Goal: Information Seeking & Learning: Learn about a topic

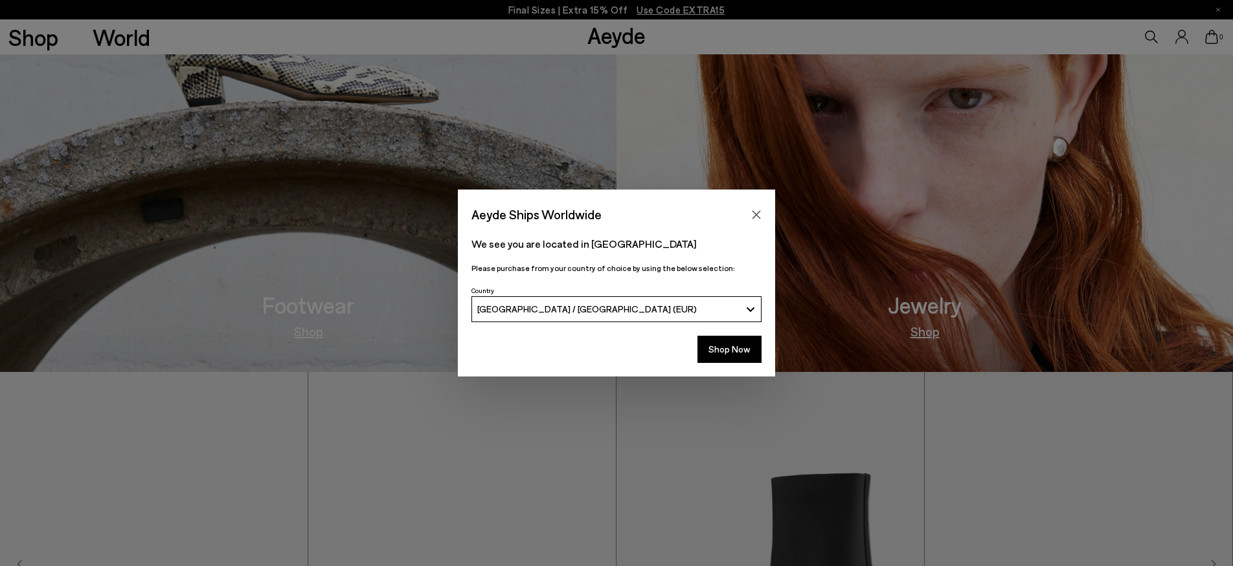
scroll to position [749, 0]
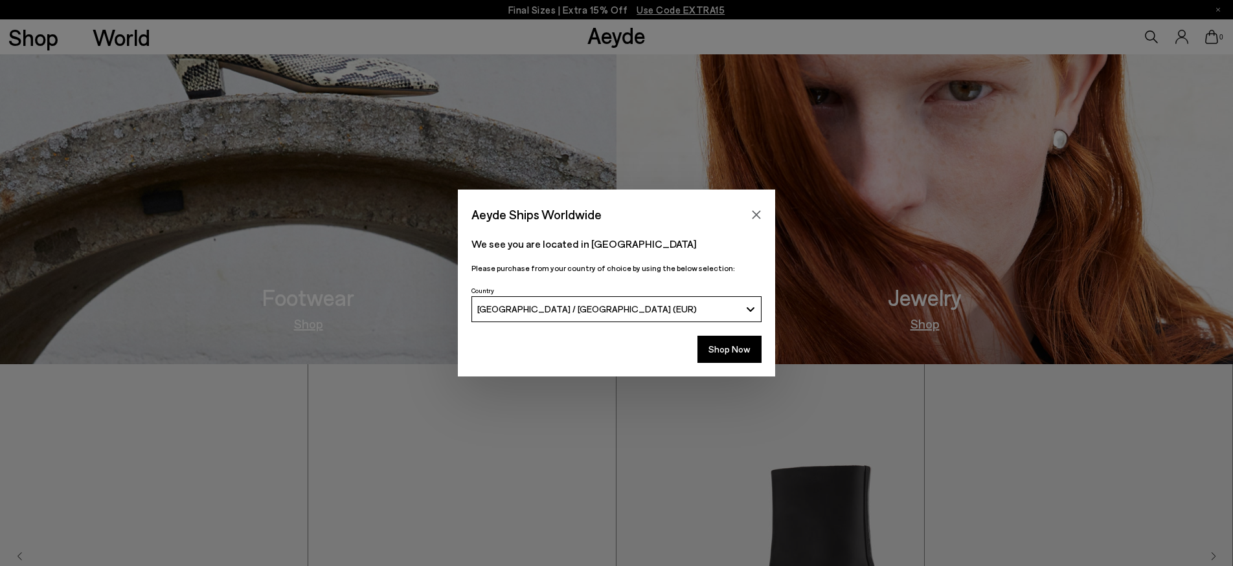
drag, startPoint x: 752, startPoint y: 215, endPoint x: 777, endPoint y: 232, distance: 30.3
click at [752, 215] on icon "Close" at bounding box center [756, 215] width 10 height 10
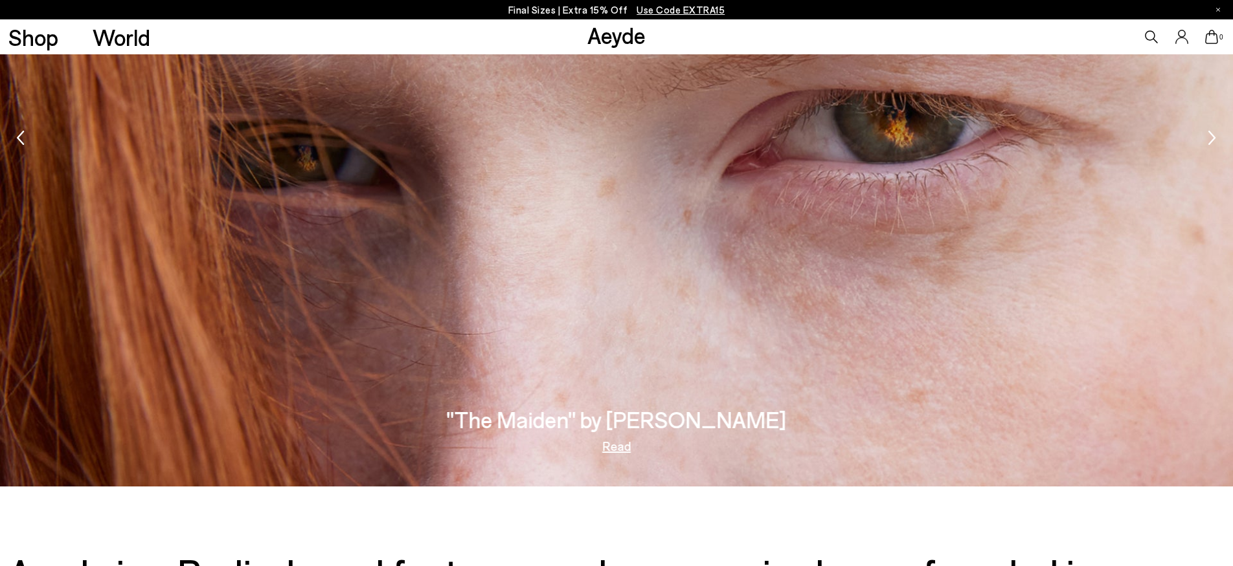
scroll to position [2639, 0]
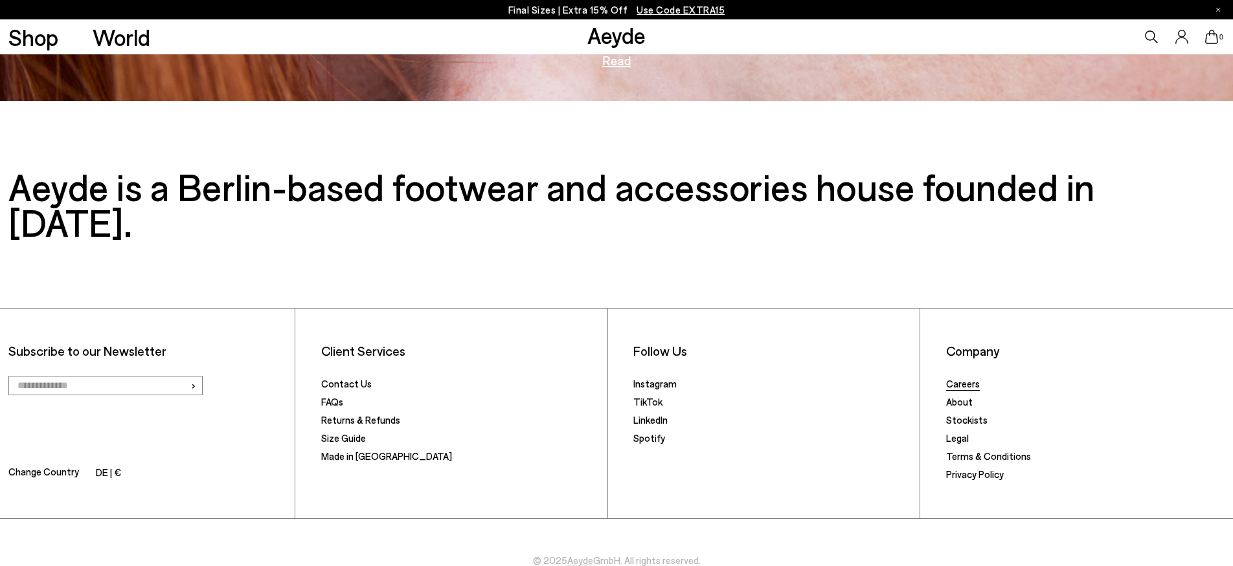
click at [949, 378] on link "Careers" at bounding box center [963, 384] width 34 height 12
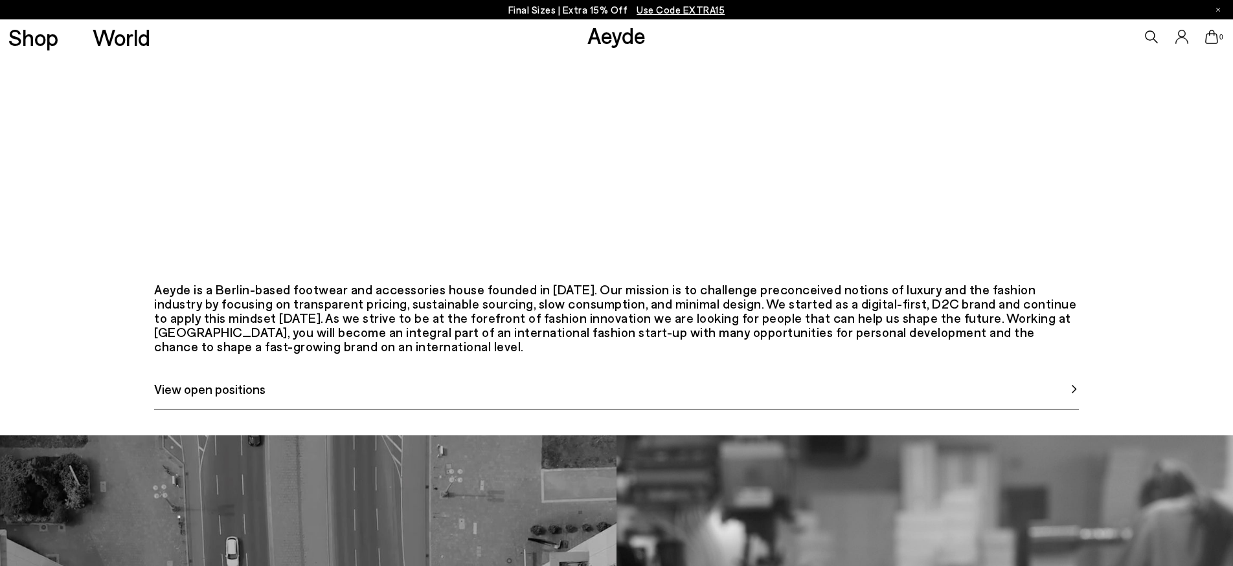
scroll to position [560, 0]
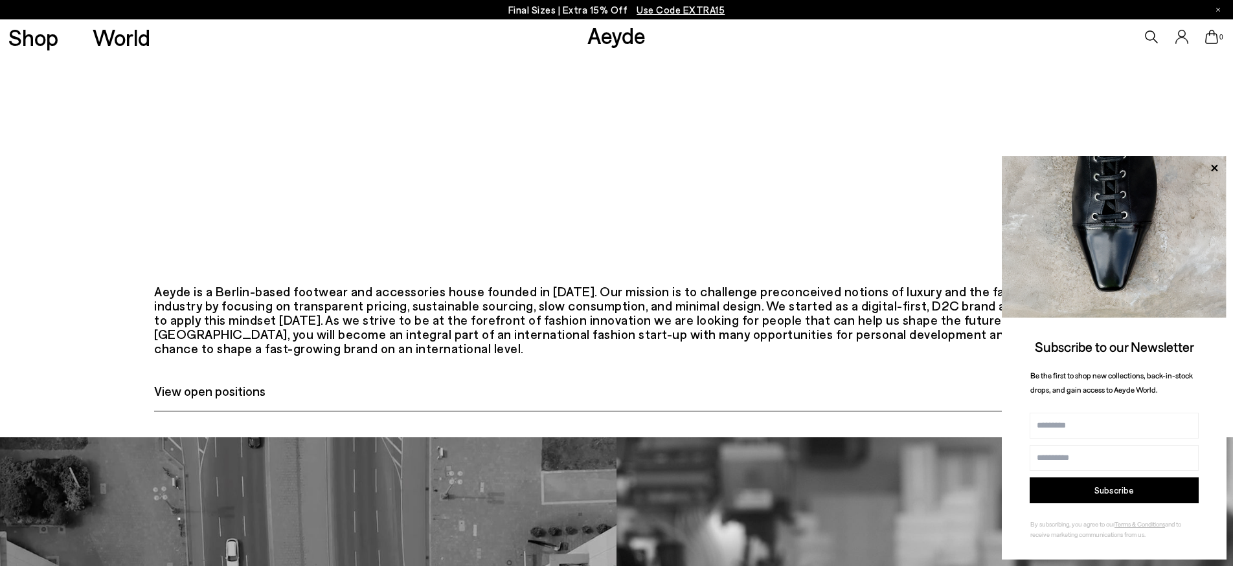
click at [203, 401] on span "View open positions" at bounding box center [209, 390] width 111 height 19
